Goal: Information Seeking & Learning: Find specific fact

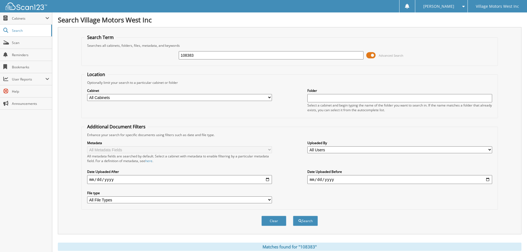
click at [200, 56] on input "108383" at bounding box center [271, 55] width 185 height 8
type input "108008"
click at [293, 216] on button "Search" at bounding box center [305, 221] width 25 height 10
click at [305, 221] on button "Search" at bounding box center [305, 221] width 25 height 10
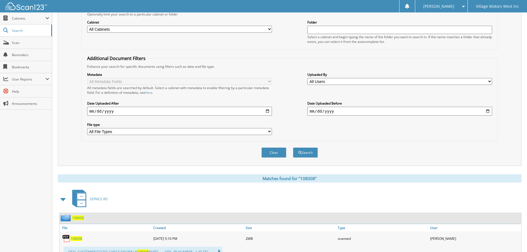
scroll to position [117, 0]
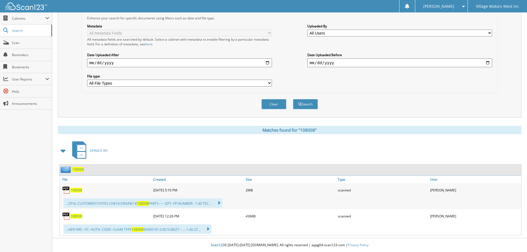
click at [75, 190] on span "108008" at bounding box center [77, 190] width 12 height 5
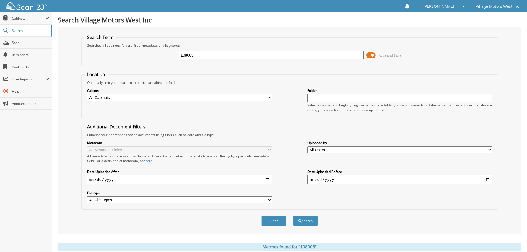
drag, startPoint x: 187, startPoint y: 53, endPoint x: 154, endPoint y: 51, distance: 33.3
click at [154, 51] on div "108008 Advanced Search" at bounding box center [289, 55] width 411 height 15
type input "113946"
click at [293, 216] on button "Search" at bounding box center [305, 221] width 25 height 10
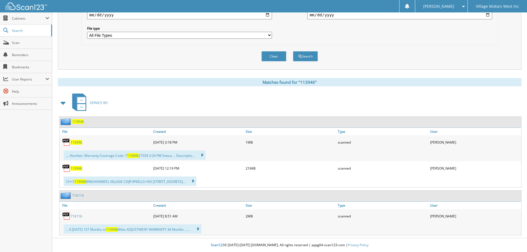
click at [76, 141] on span "113946" at bounding box center [77, 142] width 12 height 5
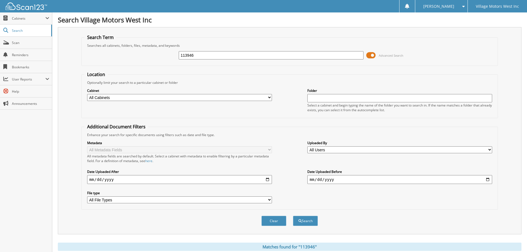
drag, startPoint x: 166, startPoint y: 60, endPoint x: 160, endPoint y: 61, distance: 6.1
click at [160, 61] on div "113946 Advanced Search" at bounding box center [289, 55] width 411 height 15
type input "108957"
click at [293, 216] on button "Search" at bounding box center [305, 221] width 25 height 10
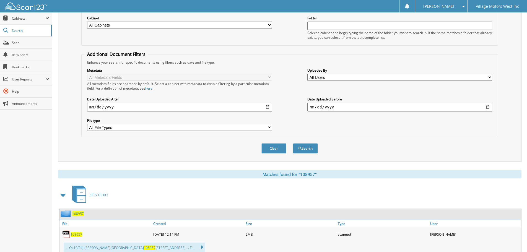
scroll to position [83, 0]
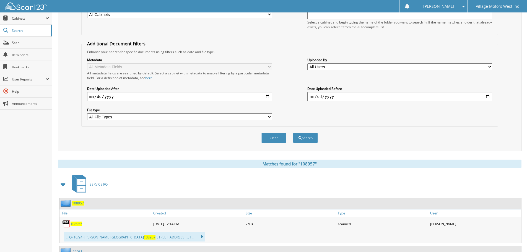
click at [74, 223] on span "108957" at bounding box center [77, 224] width 12 height 5
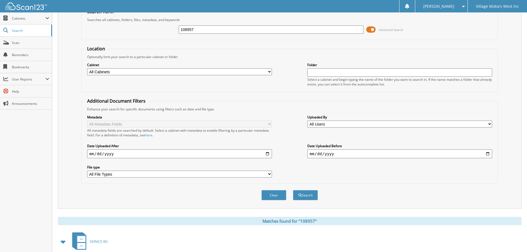
scroll to position [0, 0]
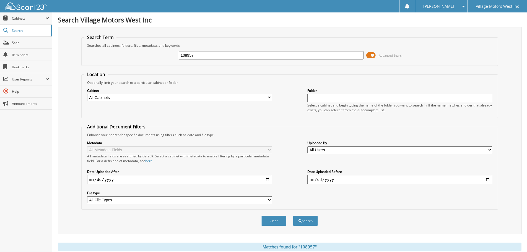
click at [423, 213] on div "Clear Search" at bounding box center [289, 221] width 417 height 22
click at [131, 238] on div "Search Term Searches all cabinets, folders, files, metadata, and keywords 10895…" at bounding box center [290, 221] width 464 height 389
